Goal: Find specific page/section: Find specific page/section

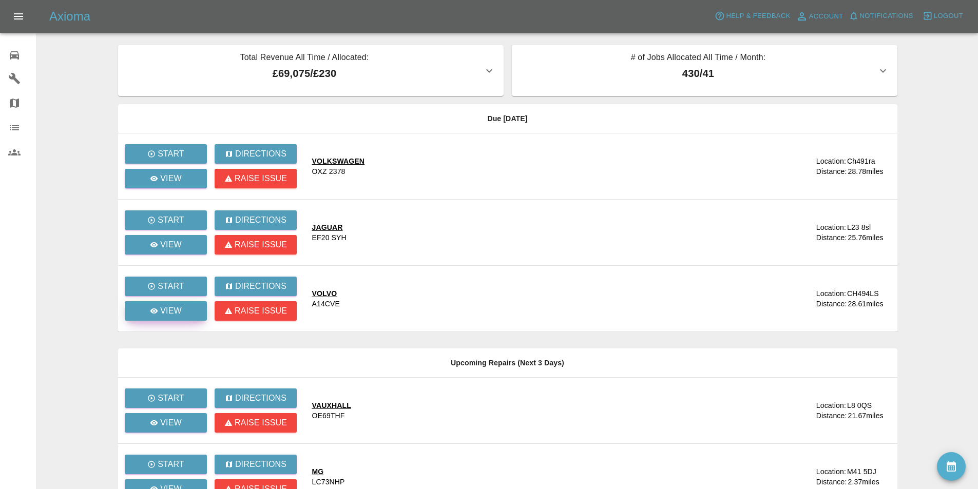
click at [145, 314] on link "View" at bounding box center [166, 312] width 82 height 20
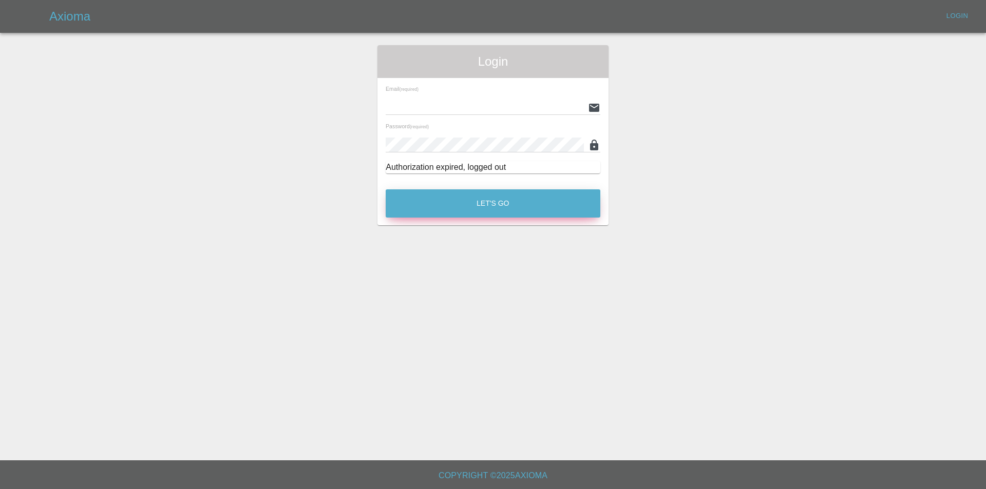
type input "[EMAIL_ADDRESS][DOMAIN_NAME]"
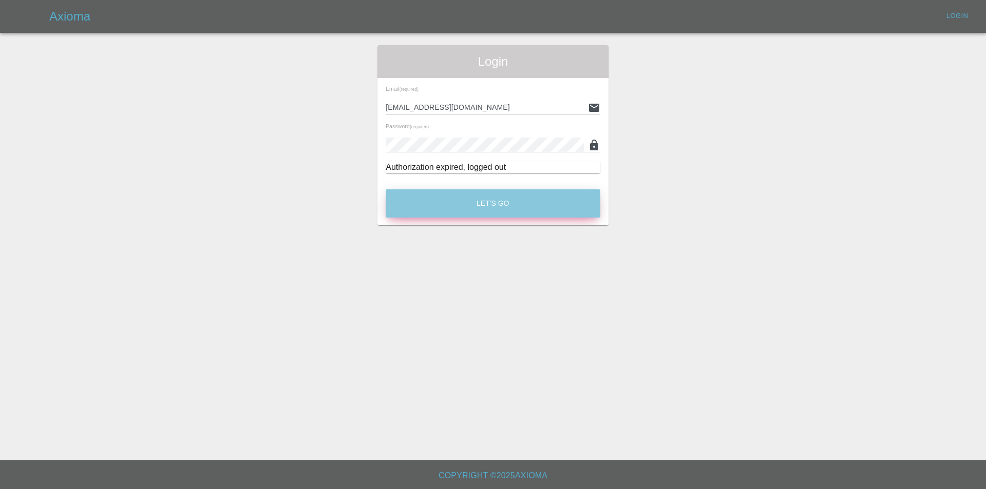
click at [516, 201] on button "Let's Go" at bounding box center [493, 204] width 215 height 28
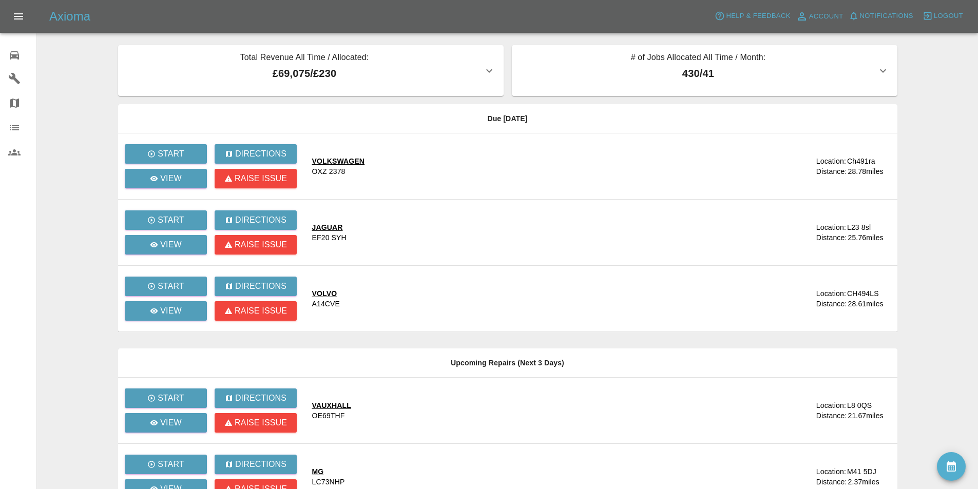
click at [82, 60] on main "Total Revenue All Time / Allocated: £69,075 / £230 Sprayway Smart Repairs NW : …" at bounding box center [489, 346] width 978 height 693
